Goal: Find specific page/section: Find specific page/section

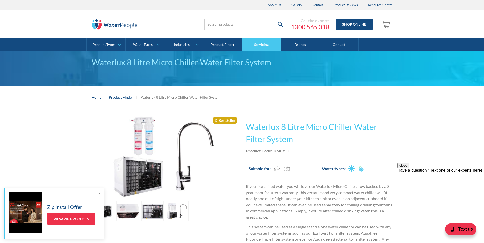
click at [260, 45] on link "Servicing" at bounding box center [261, 44] width 39 height 13
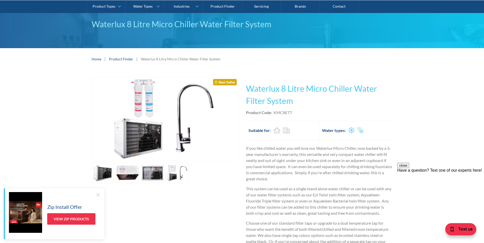
scroll to position [76, 0]
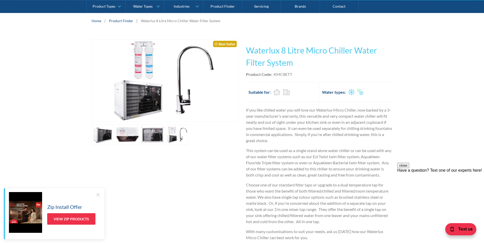
click at [114, 133] on link "open lightbox" at bounding box center [103, 135] width 22 height 20
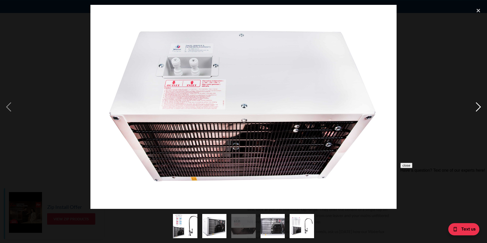
click at [479, 106] on div "next image" at bounding box center [478, 107] width 17 height 204
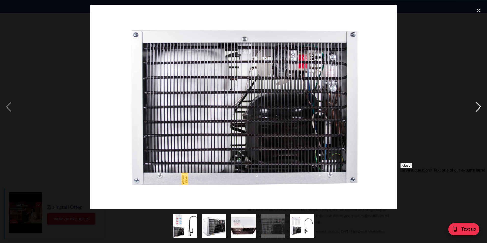
click at [479, 106] on div "next image" at bounding box center [478, 107] width 17 height 204
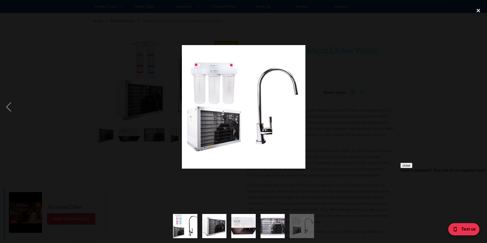
click at [477, 10] on div "close lightbox" at bounding box center [478, 10] width 17 height 11
